Goal: Task Accomplishment & Management: Use online tool/utility

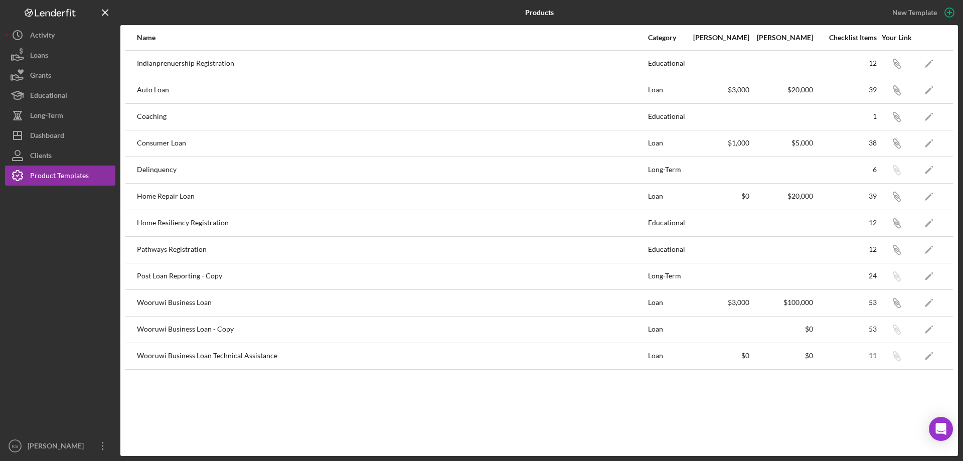
click at [62, 169] on div "Product Templates" at bounding box center [59, 177] width 59 height 23
click at [49, 126] on div "Dashboard" at bounding box center [47, 136] width 34 height 23
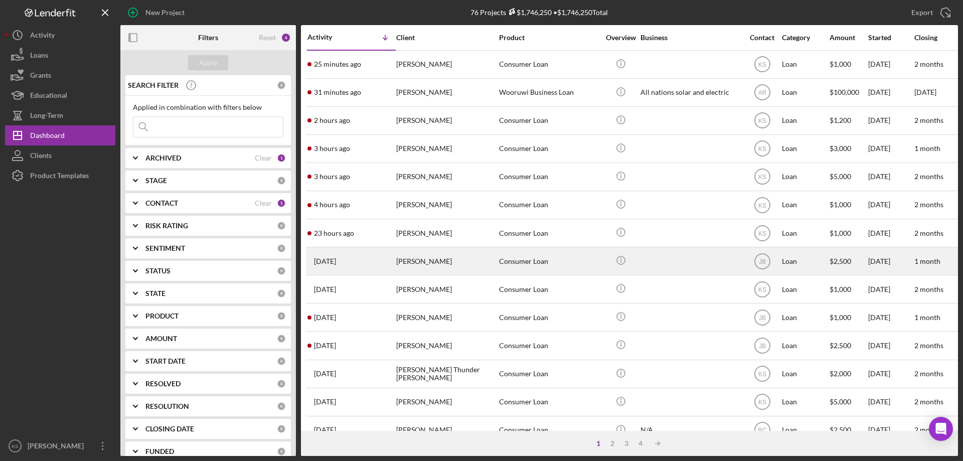
click at [398, 260] on div "[PERSON_NAME]" at bounding box center [446, 261] width 100 height 27
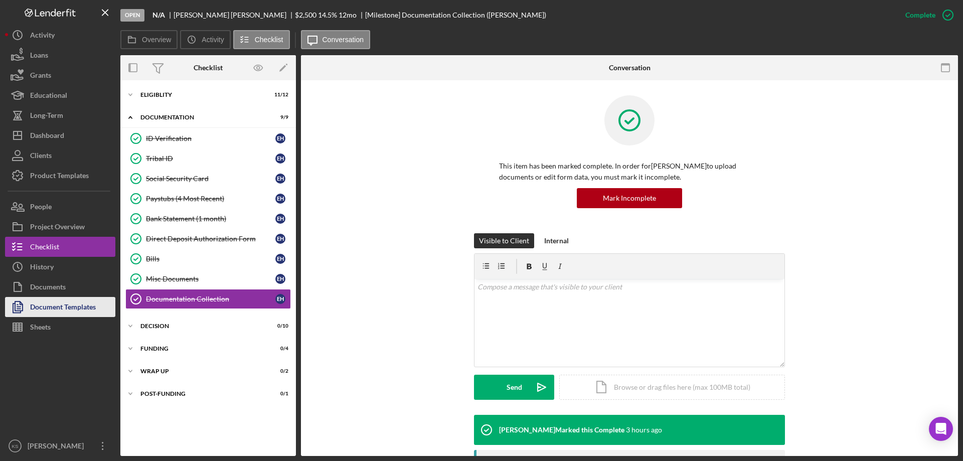
click at [72, 301] on div "Document Templates" at bounding box center [63, 308] width 66 height 23
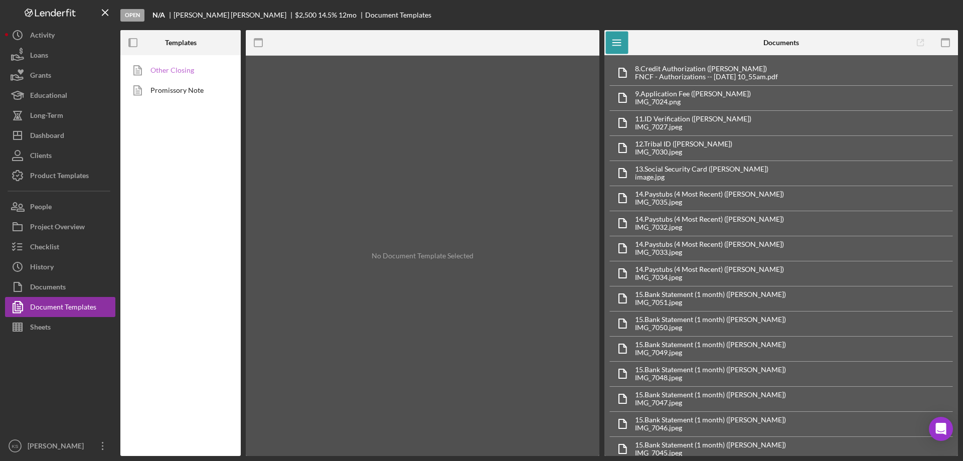
click at [181, 68] on link "Other Closing" at bounding box center [177, 70] width 105 height 20
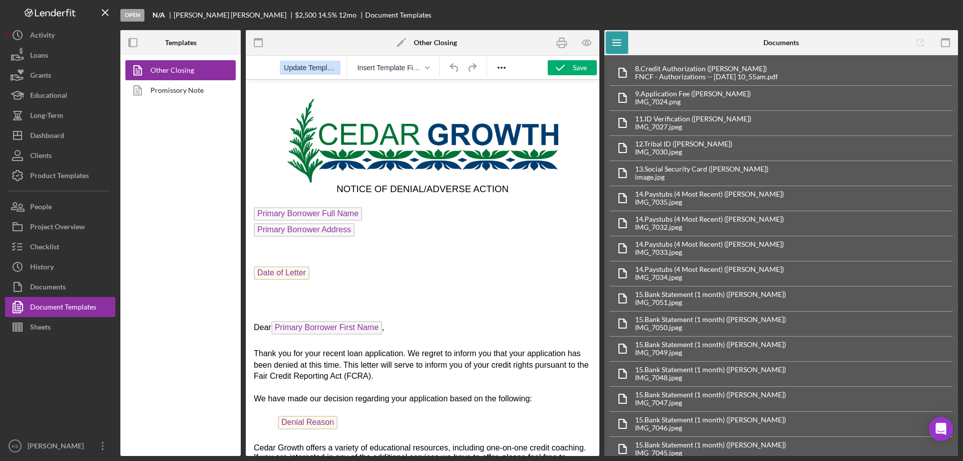
click at [310, 68] on span "Update Template" at bounding box center [310, 68] width 53 height 8
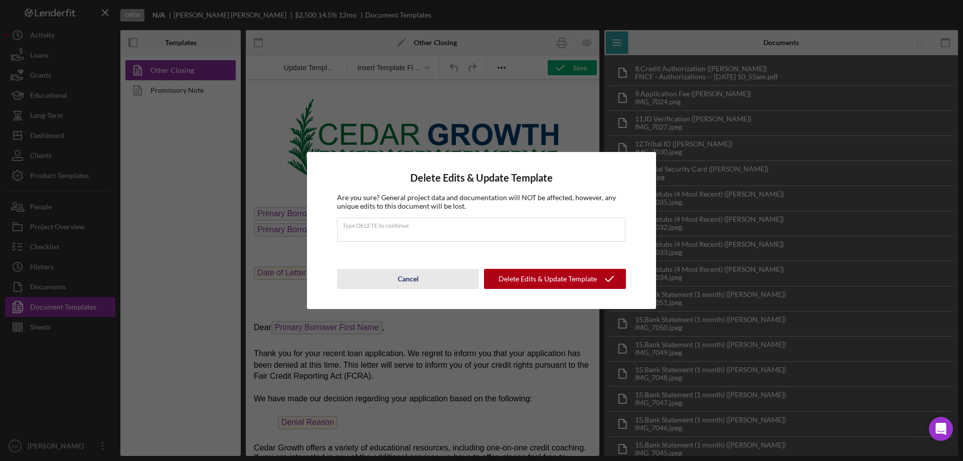
click at [406, 285] on div "Cancel" at bounding box center [408, 279] width 21 height 20
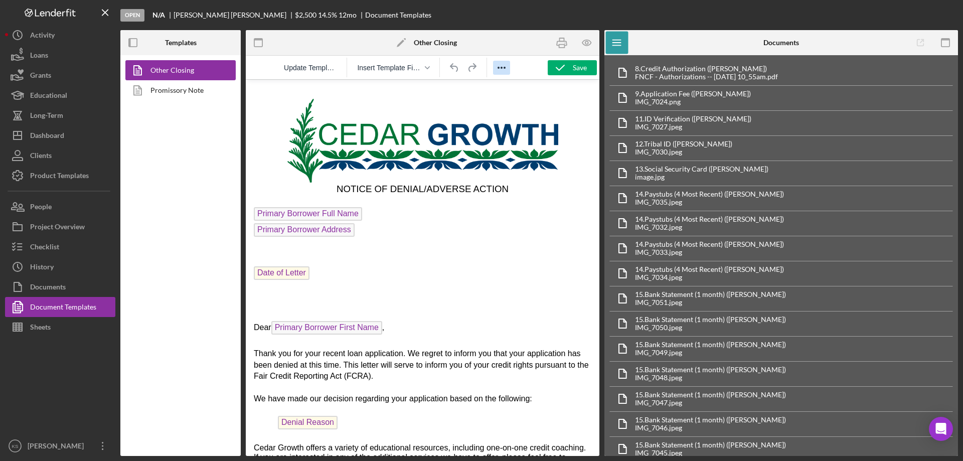
click at [500, 71] on icon "Reveal or hide additional toolbar items" at bounding box center [502, 68] width 12 height 12
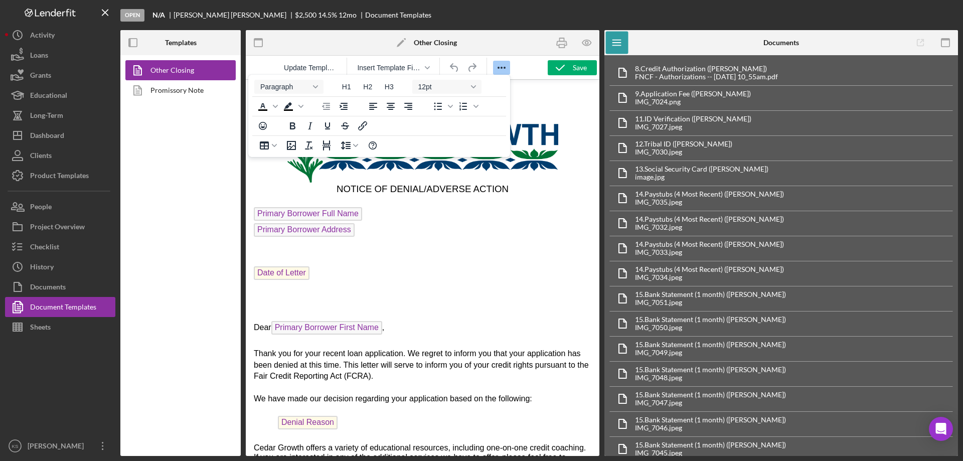
click at [423, 255] on p "Rich Text Area. Press ALT-0 for help." at bounding box center [423, 252] width 338 height 11
click at [321, 231] on span "Primary Borrower Address" at bounding box center [304, 230] width 101 height 14
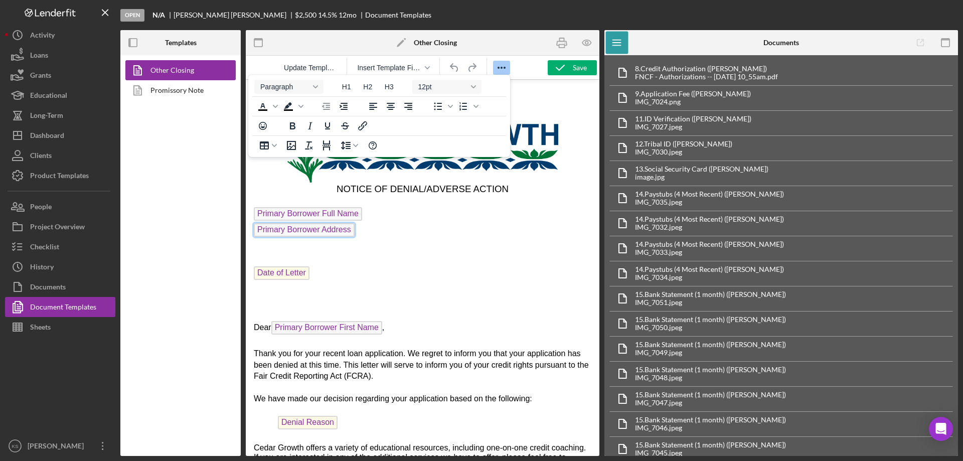
click at [420, 219] on p "Primary Borrower Full Name" at bounding box center [423, 215] width 338 height 16
click at [500, 71] on icon "Reveal or hide additional toolbar items" at bounding box center [502, 68] width 12 height 12
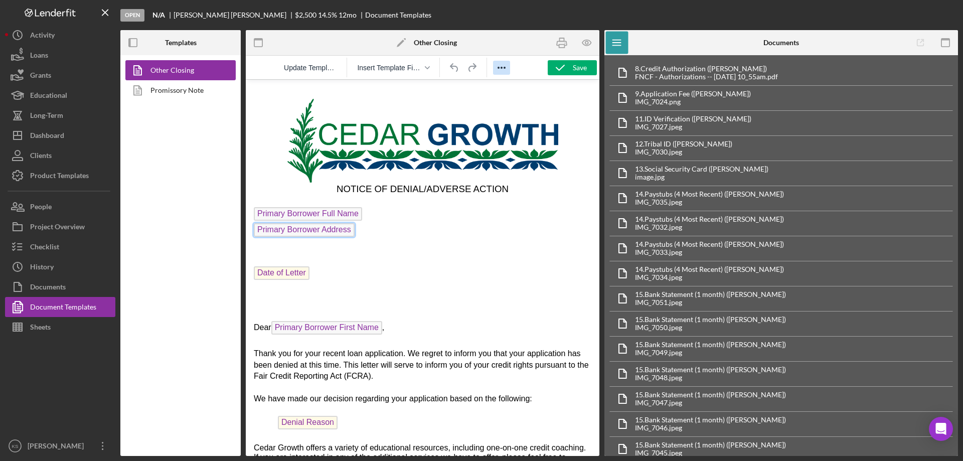
drag, startPoint x: 322, startPoint y: 234, endPoint x: 297, endPoint y: 233, distance: 24.6
click at [297, 233] on span "Primary Borrower Address" at bounding box center [304, 230] width 101 height 14
click at [427, 69] on icon "button" at bounding box center [427, 67] width 5 height 5
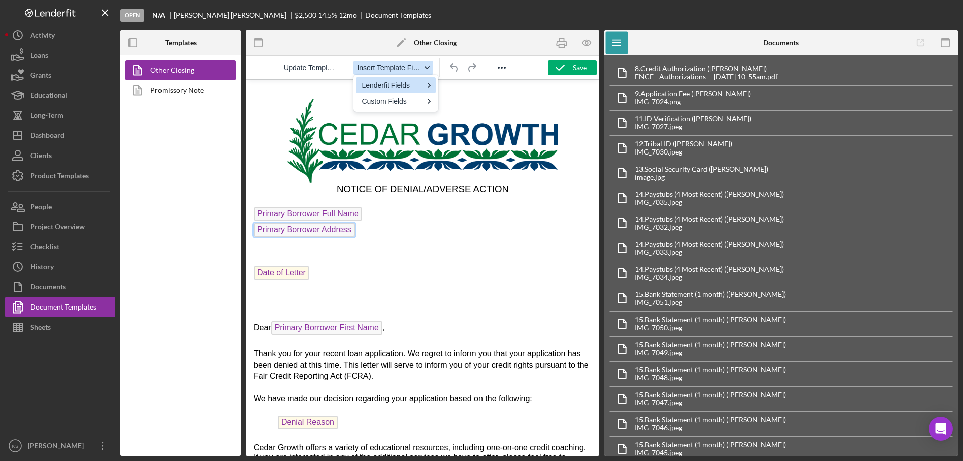
click at [427, 69] on icon "button" at bounding box center [427, 67] width 5 height 5
click at [299, 69] on span "Update Template" at bounding box center [310, 68] width 53 height 8
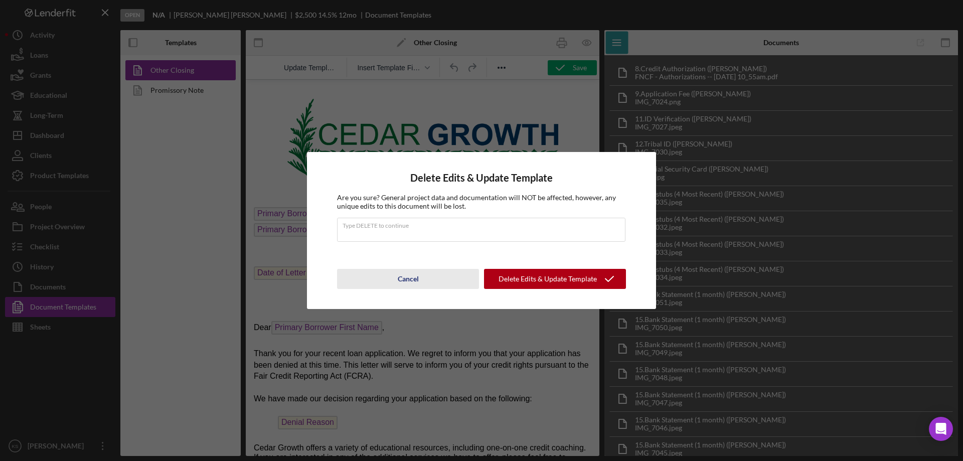
click at [409, 281] on div "Cancel" at bounding box center [408, 279] width 21 height 20
